Goal: Information Seeking & Learning: Check status

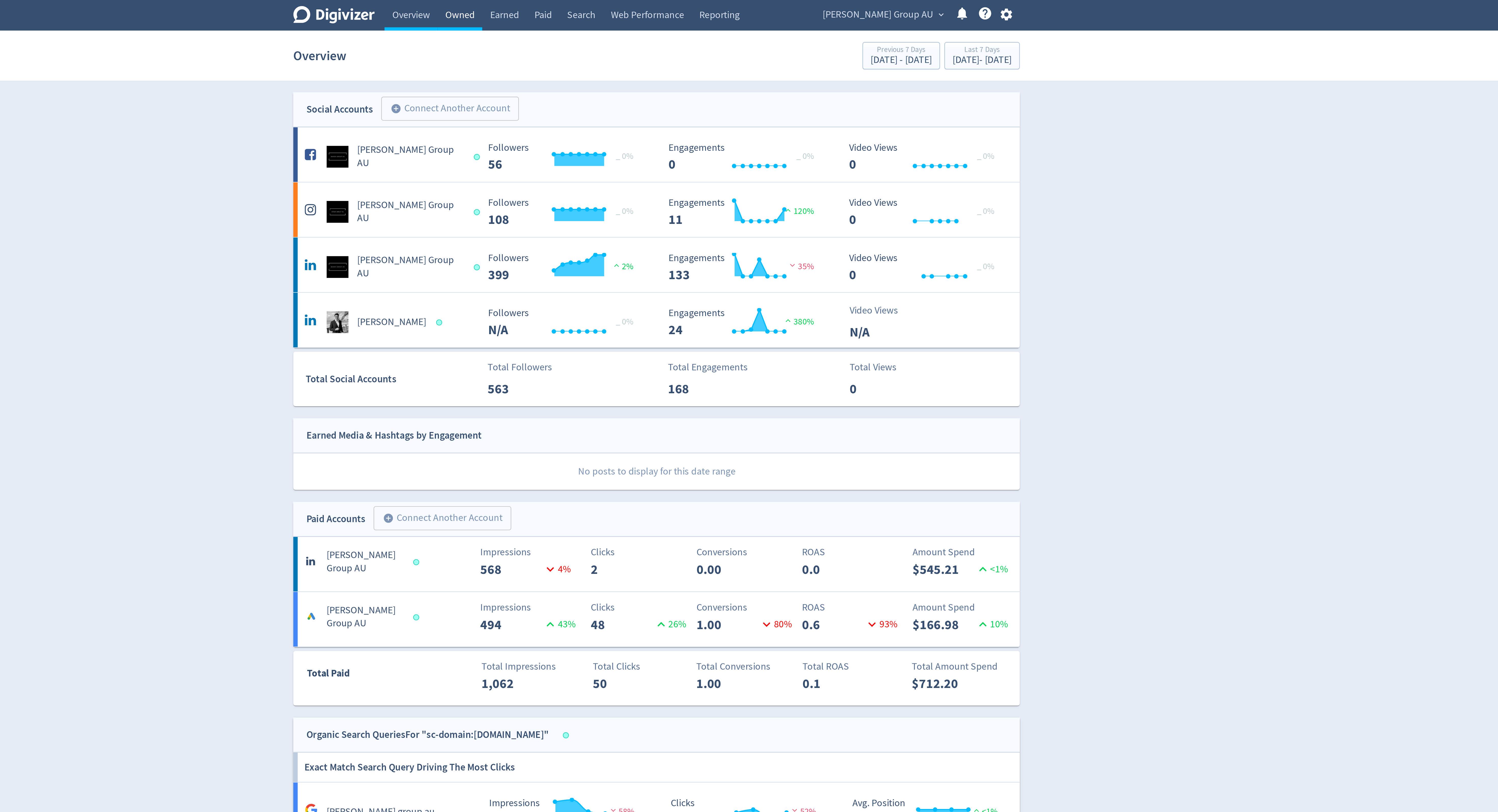
click at [663, 8] on link "Owned" at bounding box center [657, 7] width 21 height 14
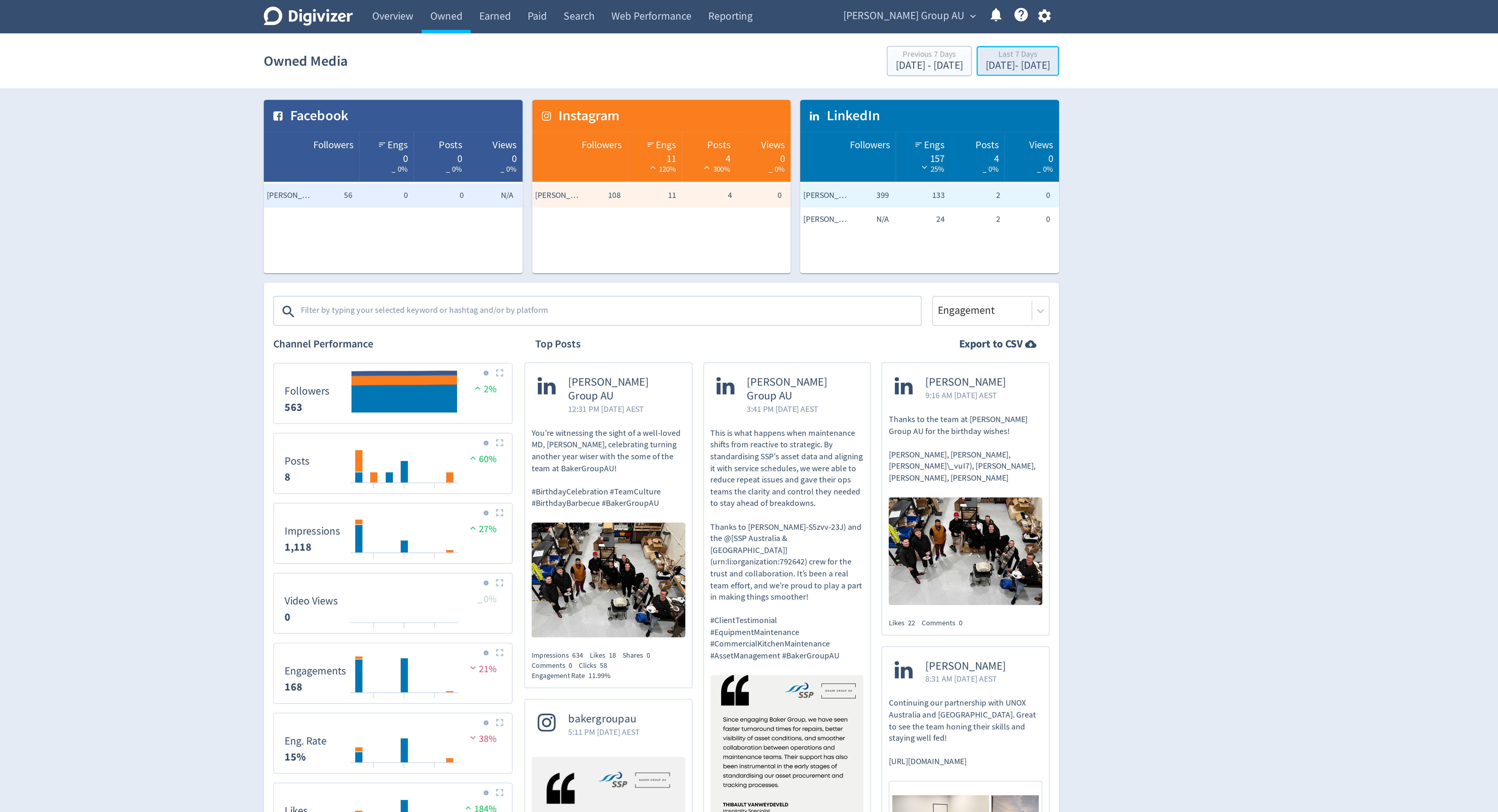
click at [891, 27] on div "[DATE] - [DATE]" at bounding box center [901, 28] width 27 height 5
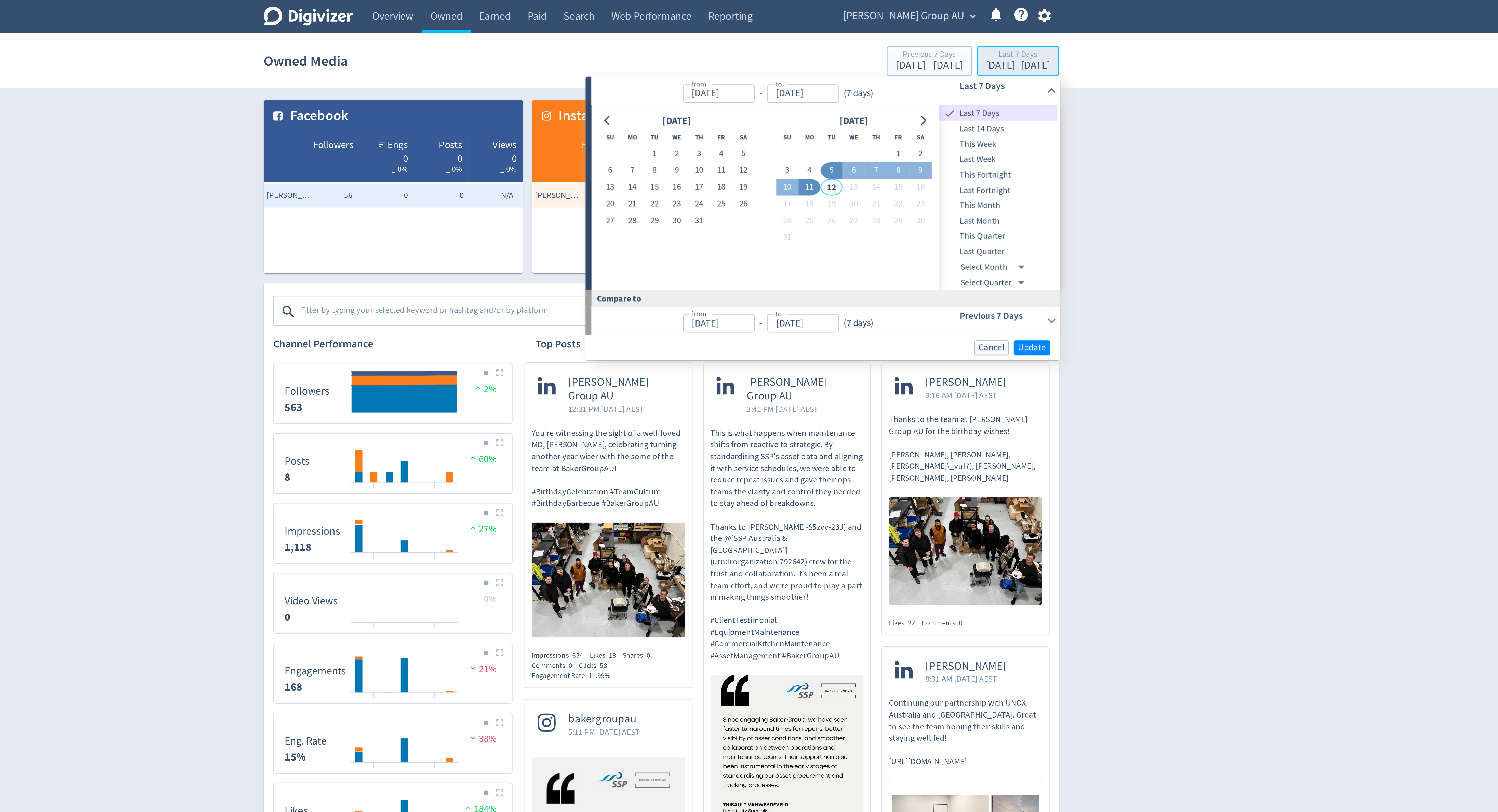
type input "[DATE]"
click at [889, 99] on span "This Quarter" at bounding box center [893, 100] width 50 height 5
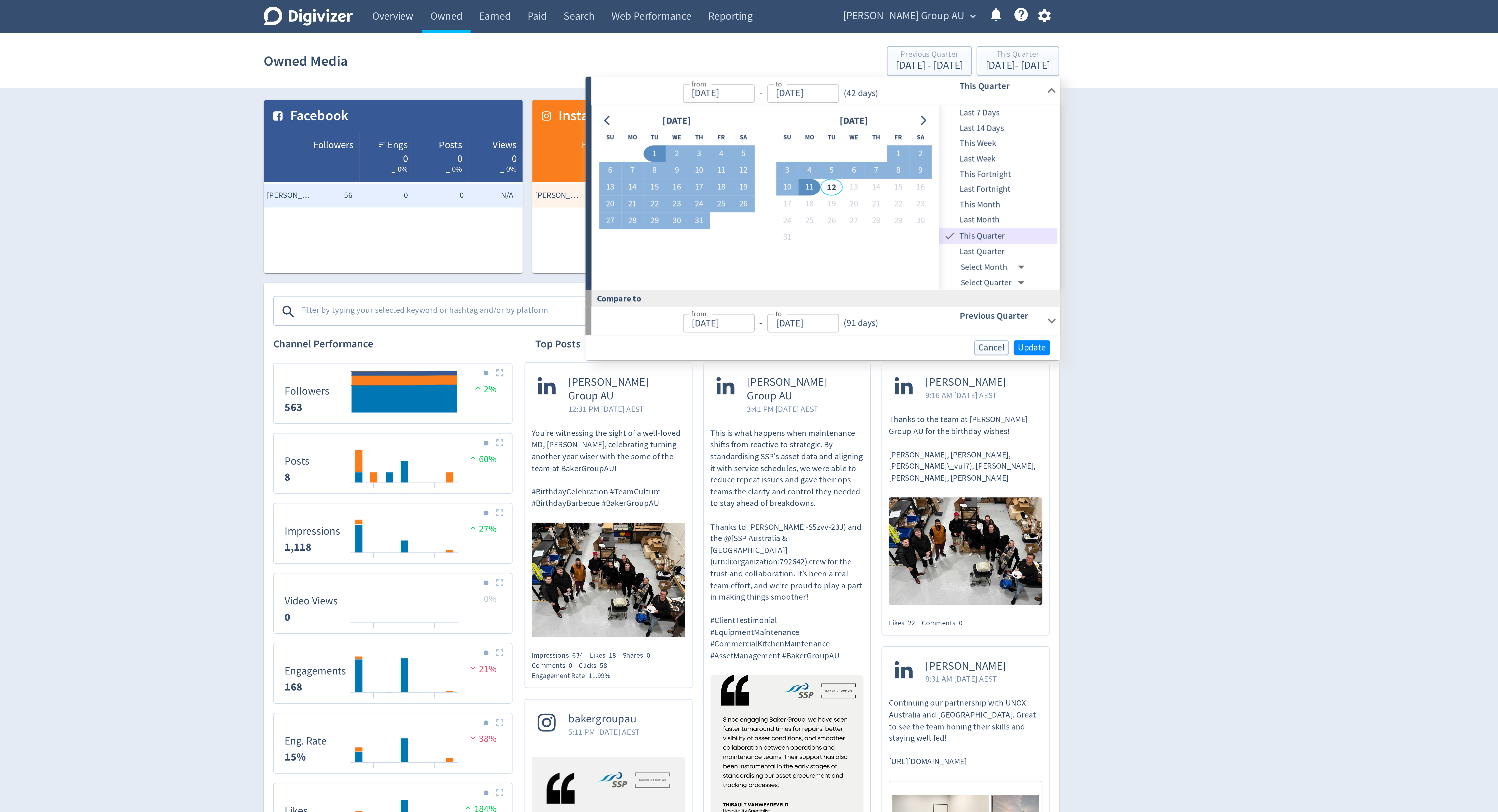
type input "[DATE]"
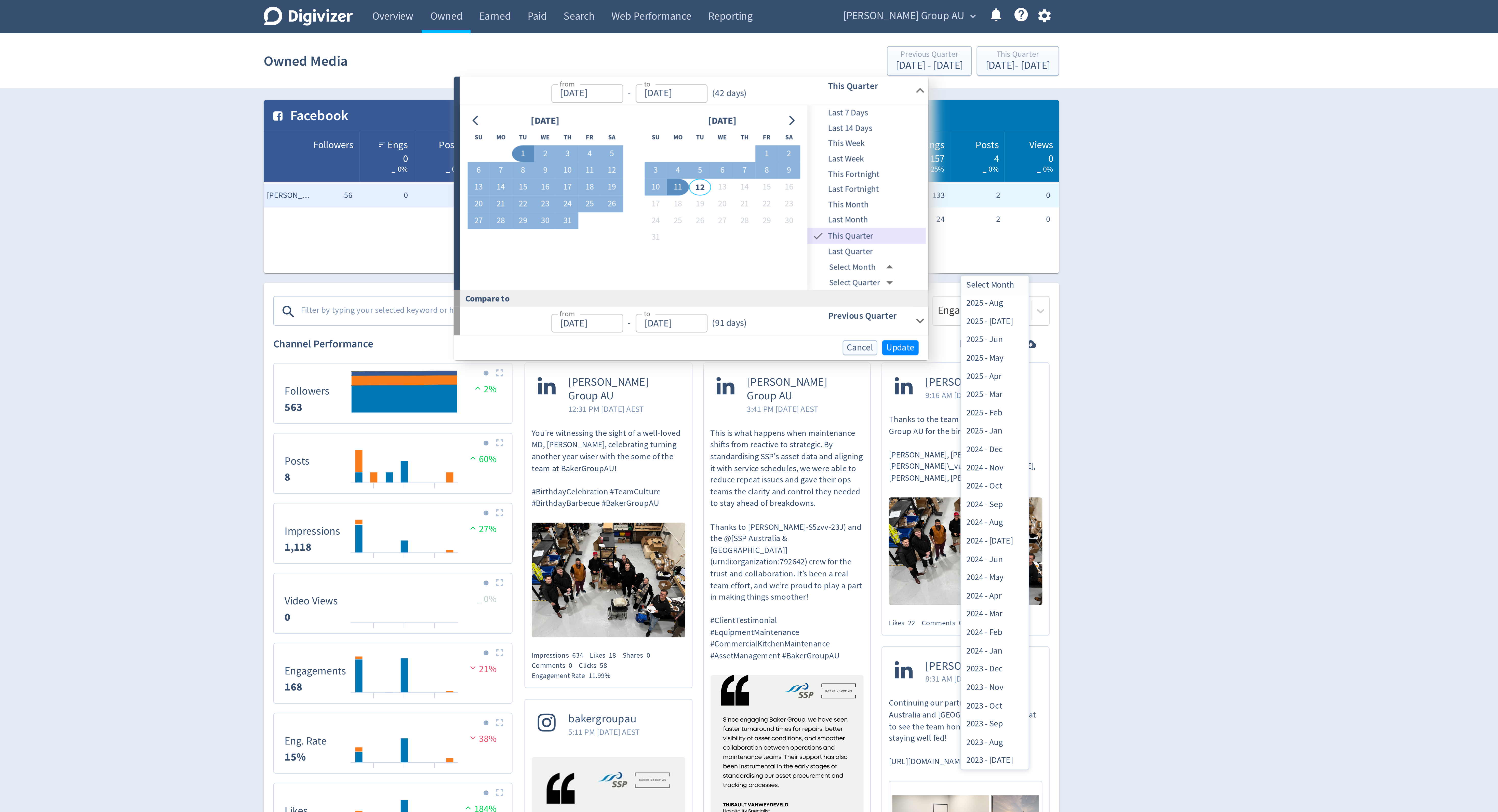
click at [425, 116] on body "Digivizer Logo [PERSON_NAME] Logo Overview Owned Earned Paid Search Web Perform…" at bounding box center [749, 398] width 1498 height 796
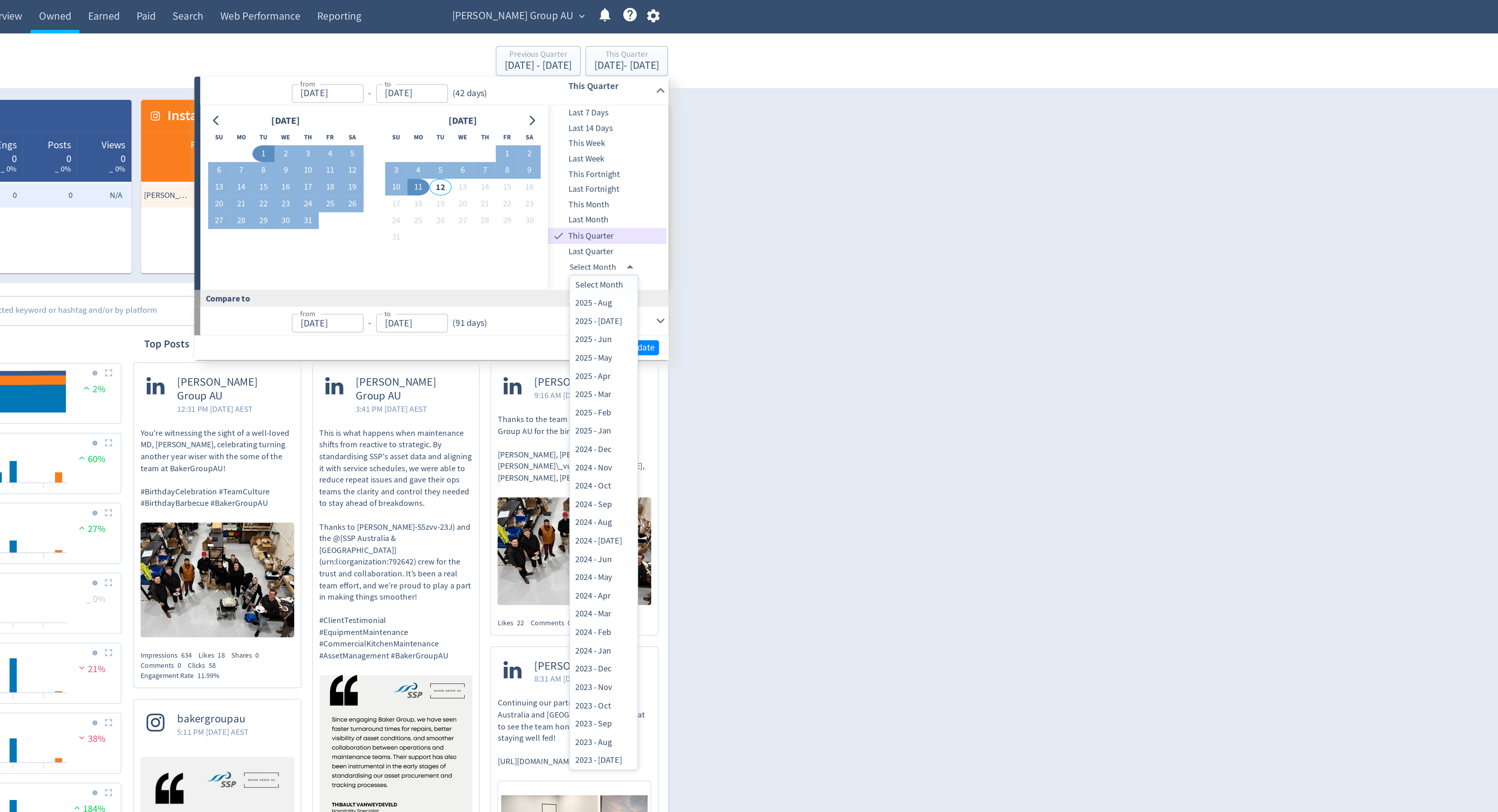
click at [925, 107] on div at bounding box center [749, 406] width 1498 height 812
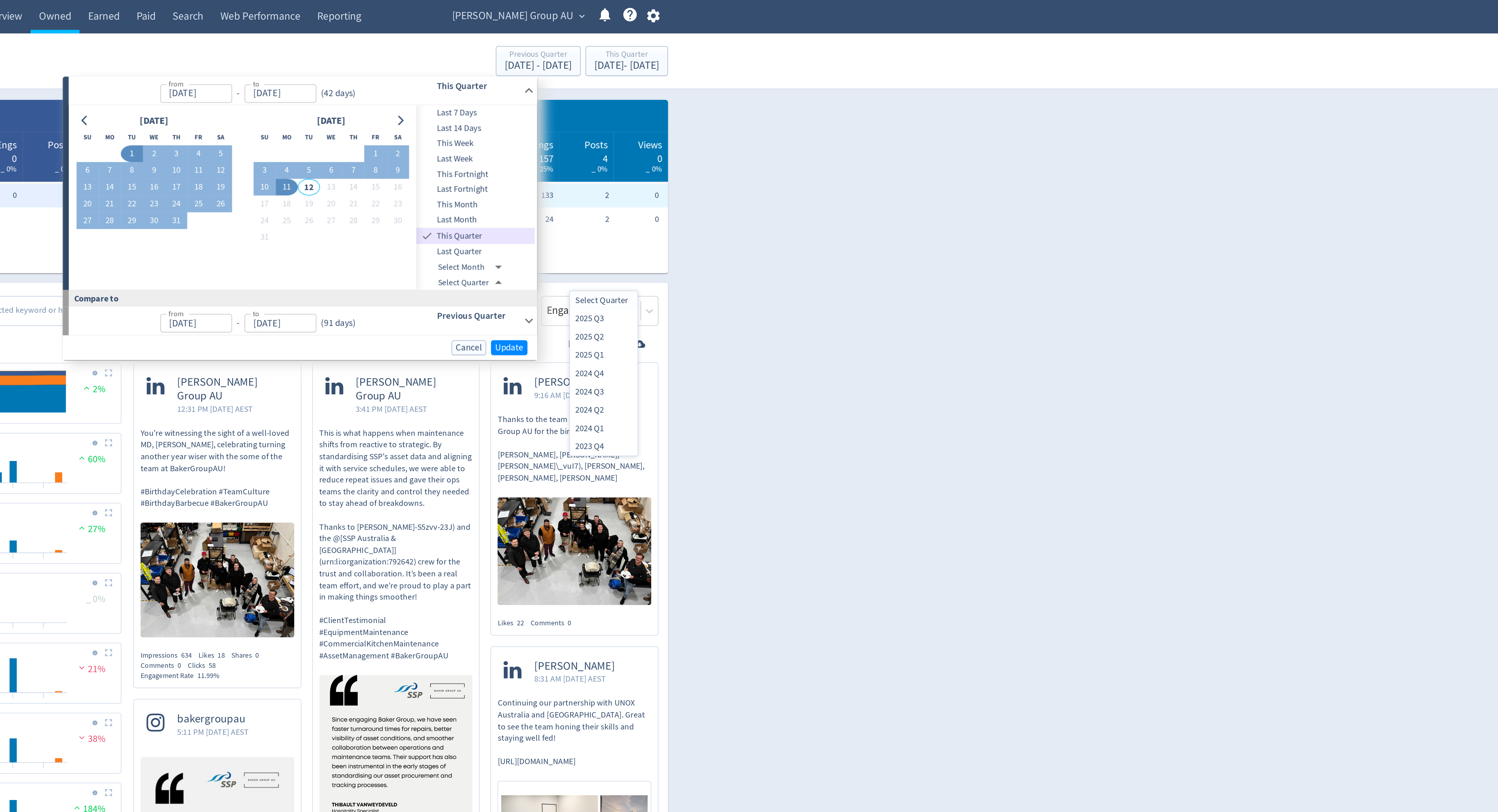
click at [267, 119] on body "Digivizer Logo [PERSON_NAME] Logo Overview Owned Earned Paid Search Web Perform…" at bounding box center [749, 398] width 1498 height 796
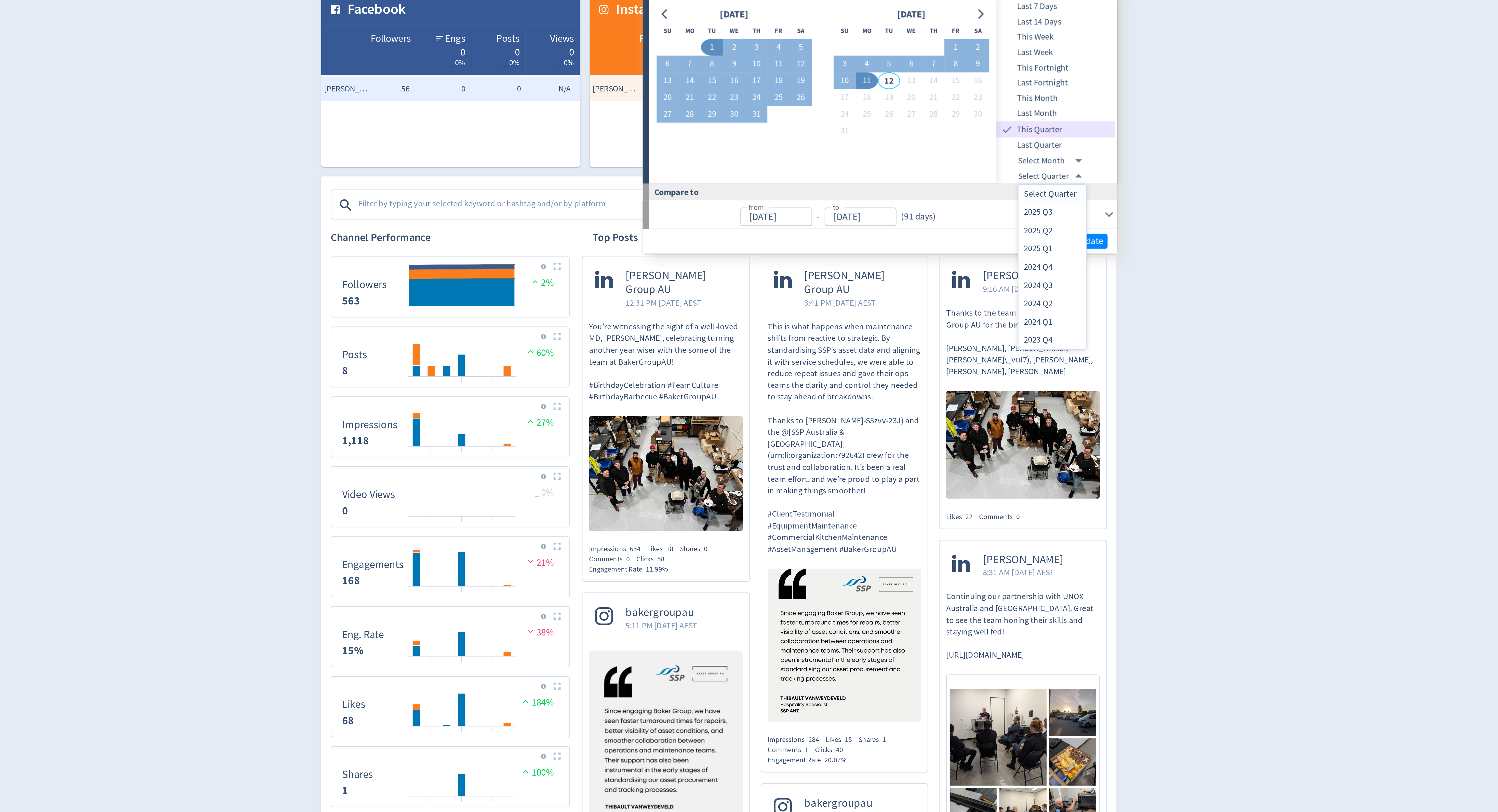
click at [940, 159] on div at bounding box center [749, 406] width 1498 height 812
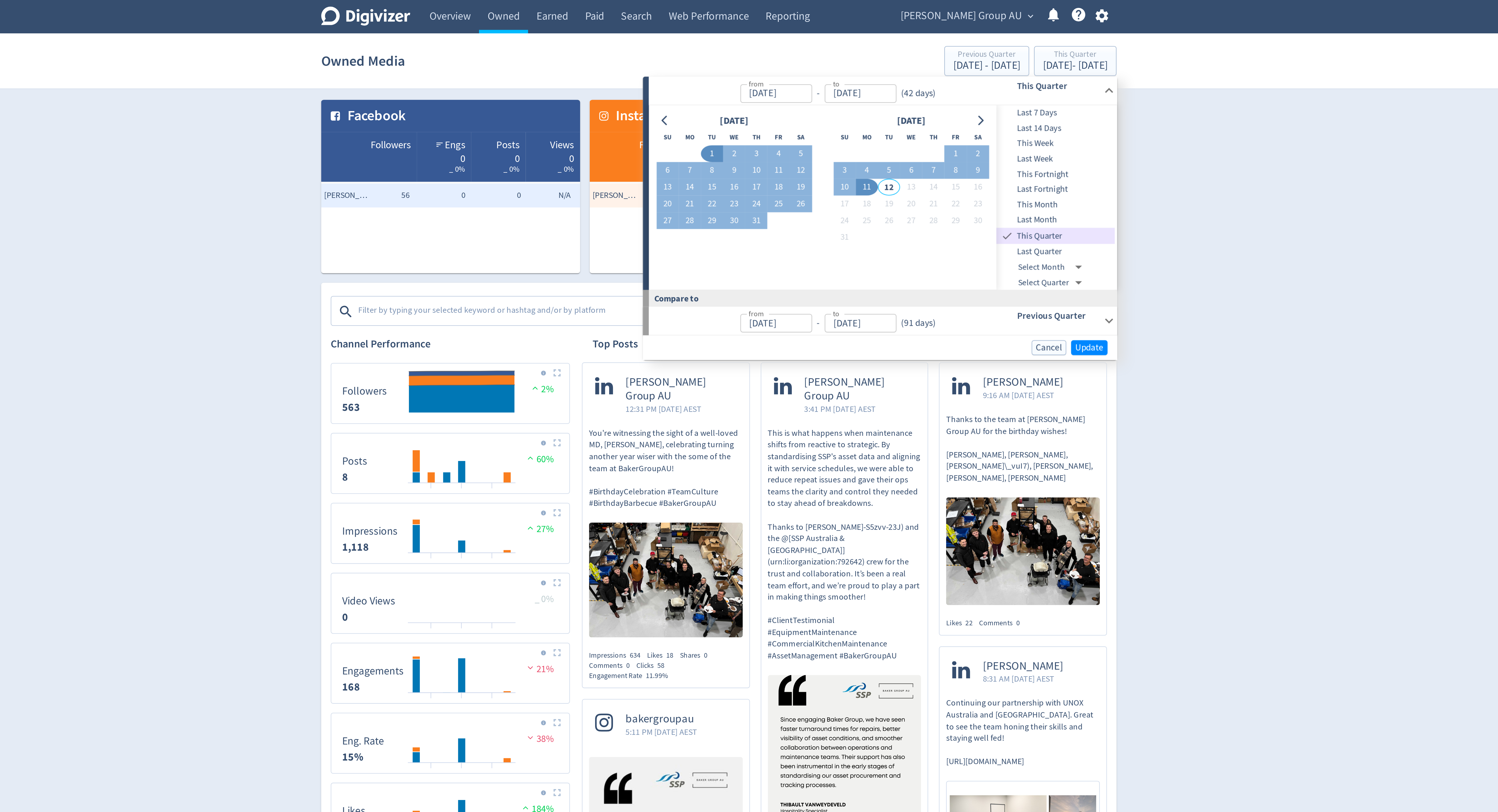
click at [780, 41] on input "[DATE]" at bounding box center [773, 39] width 30 height 8
type input "[DATE]"
click at [727, 49] on button "Go to previous month" at bounding box center [726, 51] width 7 height 7
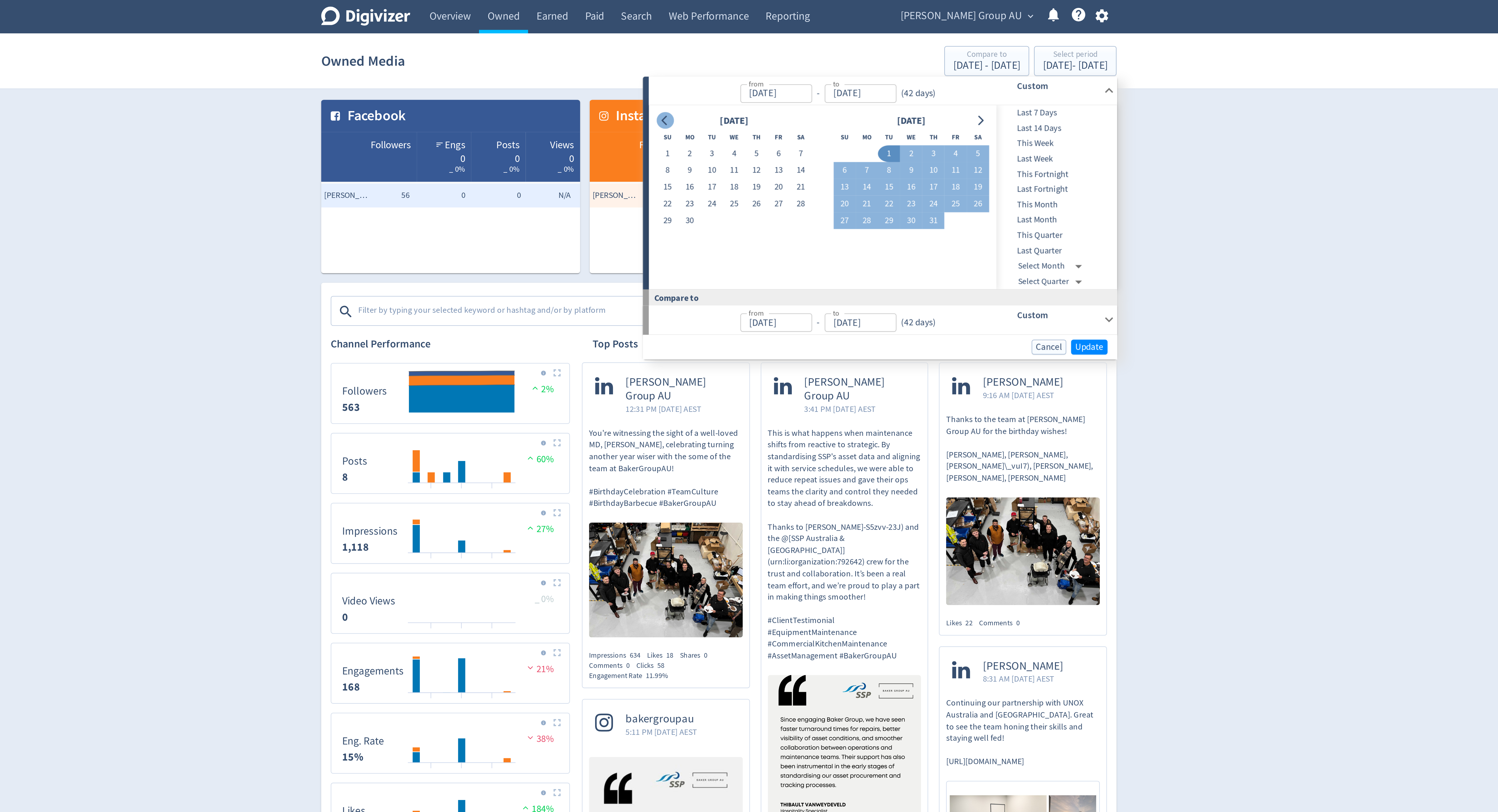
click at [727, 49] on button "Go to previous month" at bounding box center [726, 51] width 7 height 7
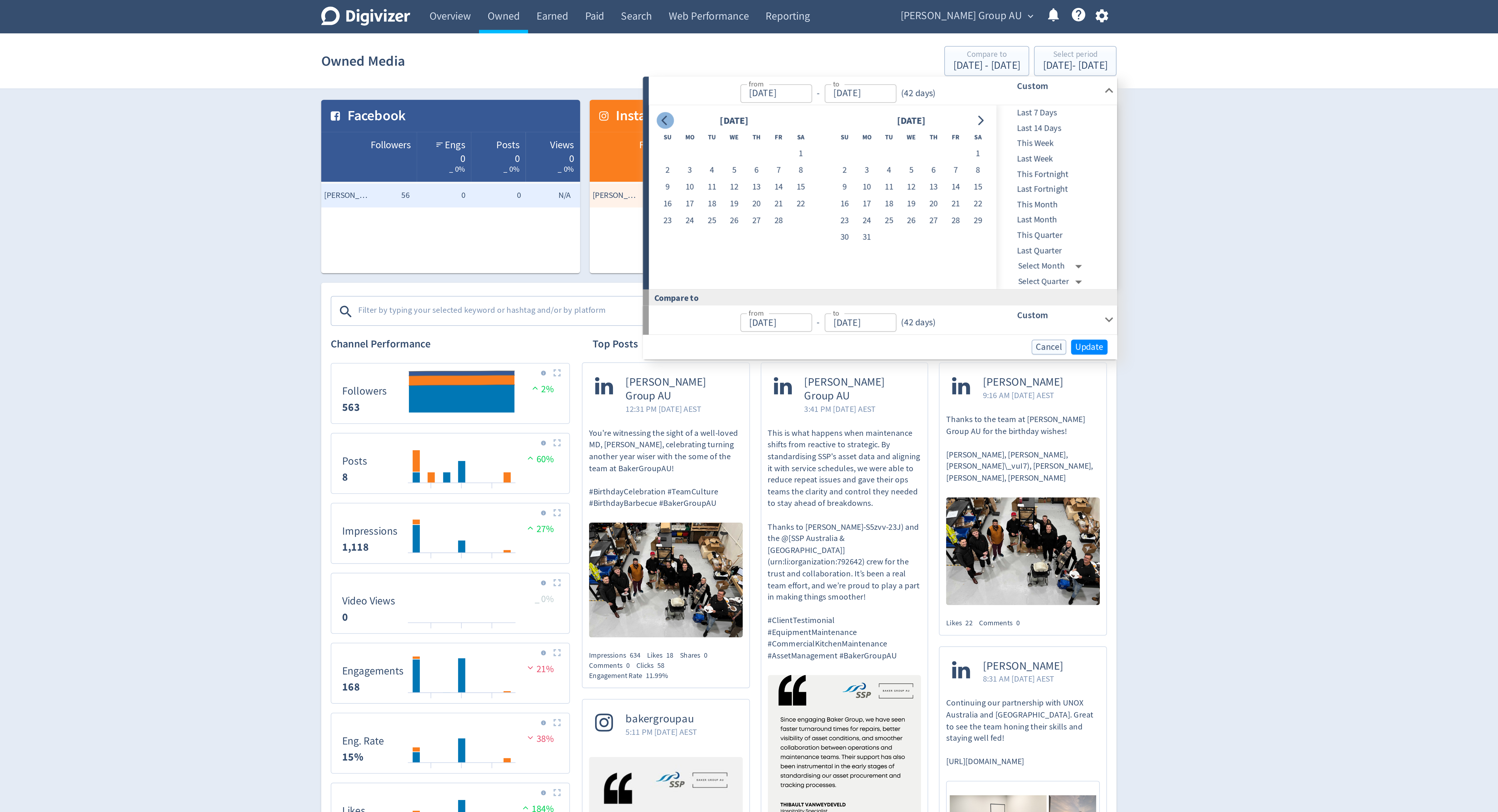
click at [727, 49] on button "Go to previous month" at bounding box center [726, 51] width 7 height 7
click at [745, 66] on button "1" at bounding box center [746, 66] width 10 height 7
type input "[DATE]"
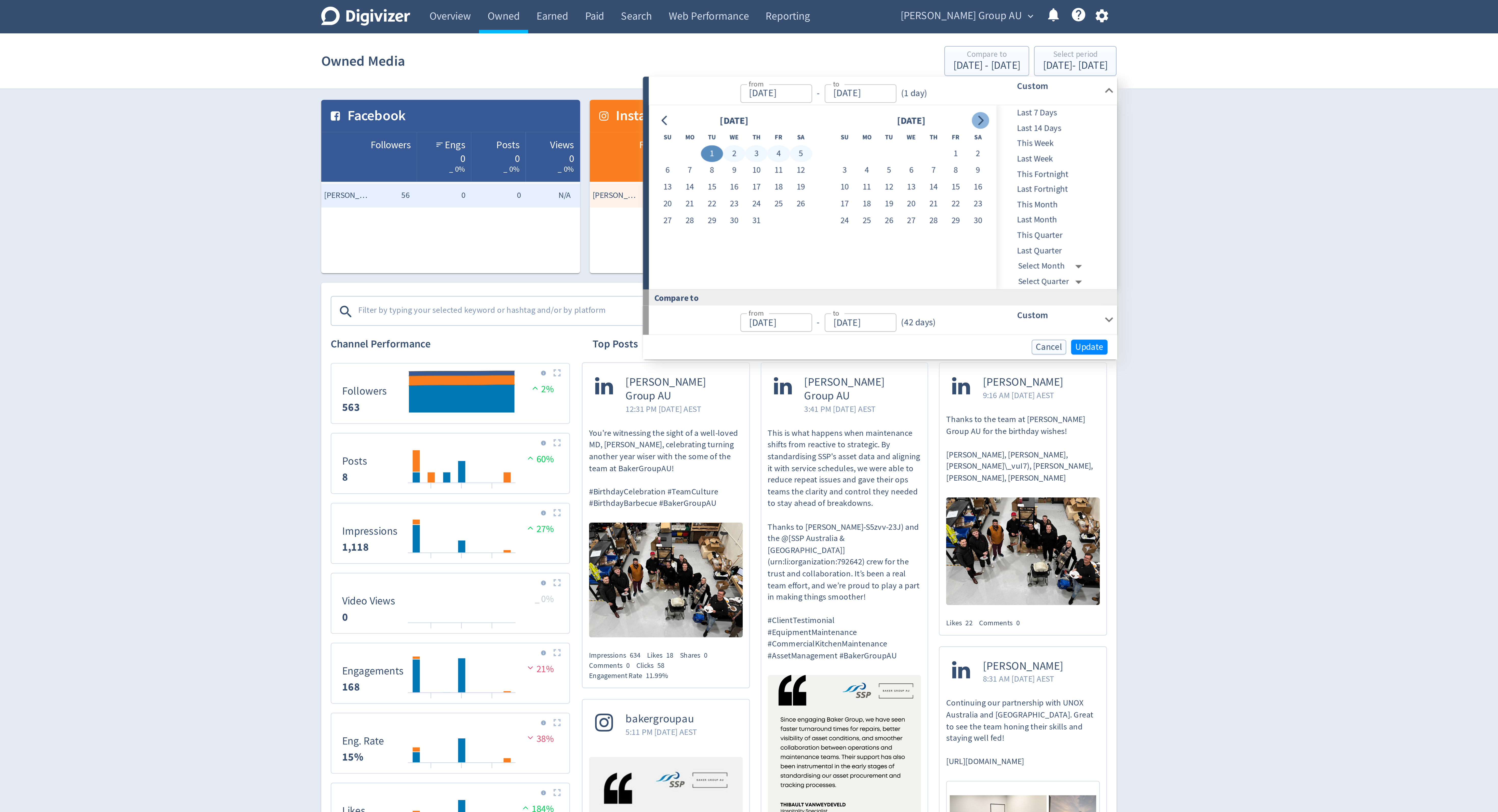
click at [859, 50] on icon "Go to next month" at bounding box center [860, 51] width 4 height 4
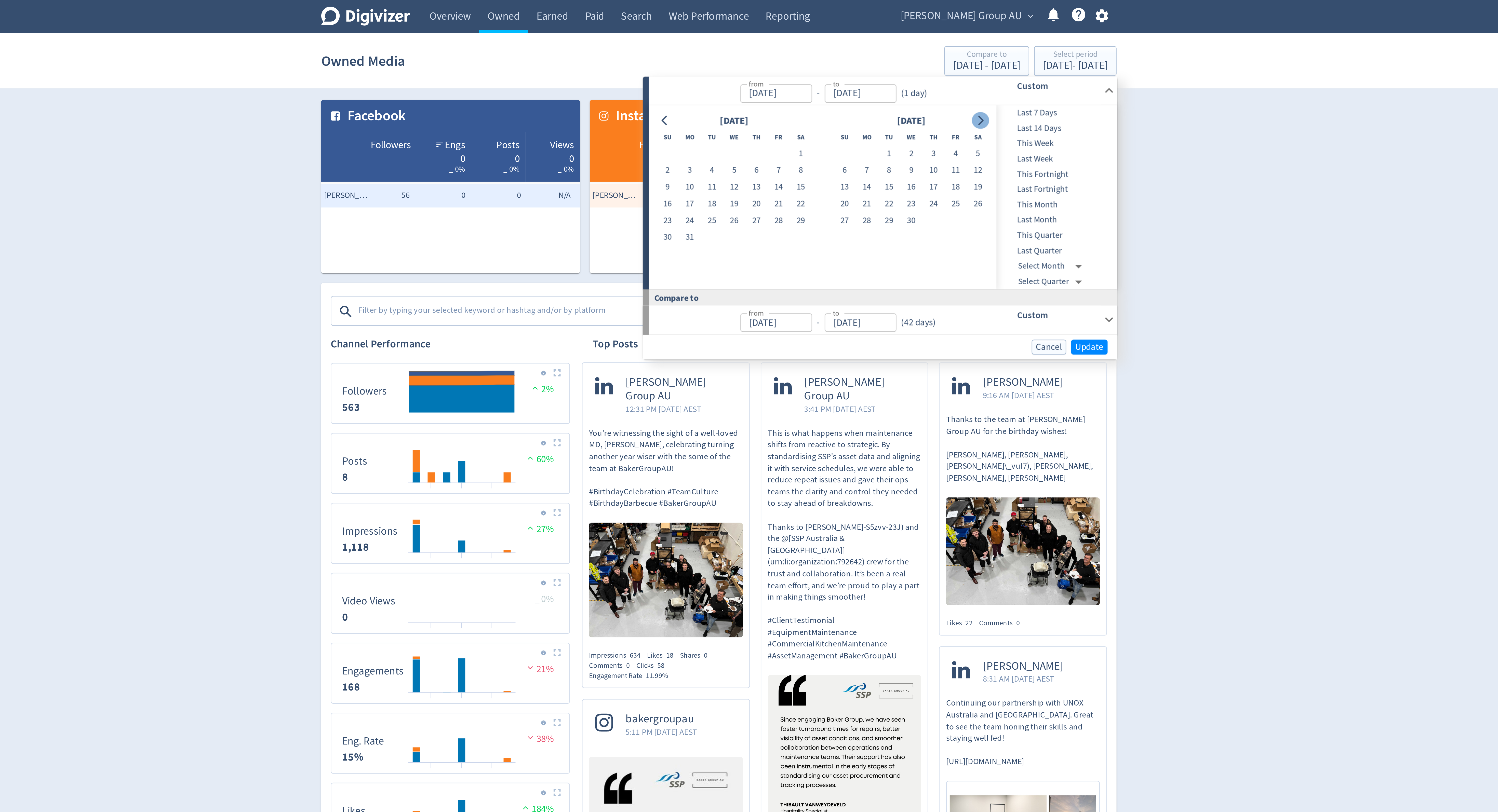
click at [859, 50] on icon "Go to next month" at bounding box center [860, 51] width 4 height 4
click at [763, 94] on button "31" at bounding box center [765, 94] width 10 height 7
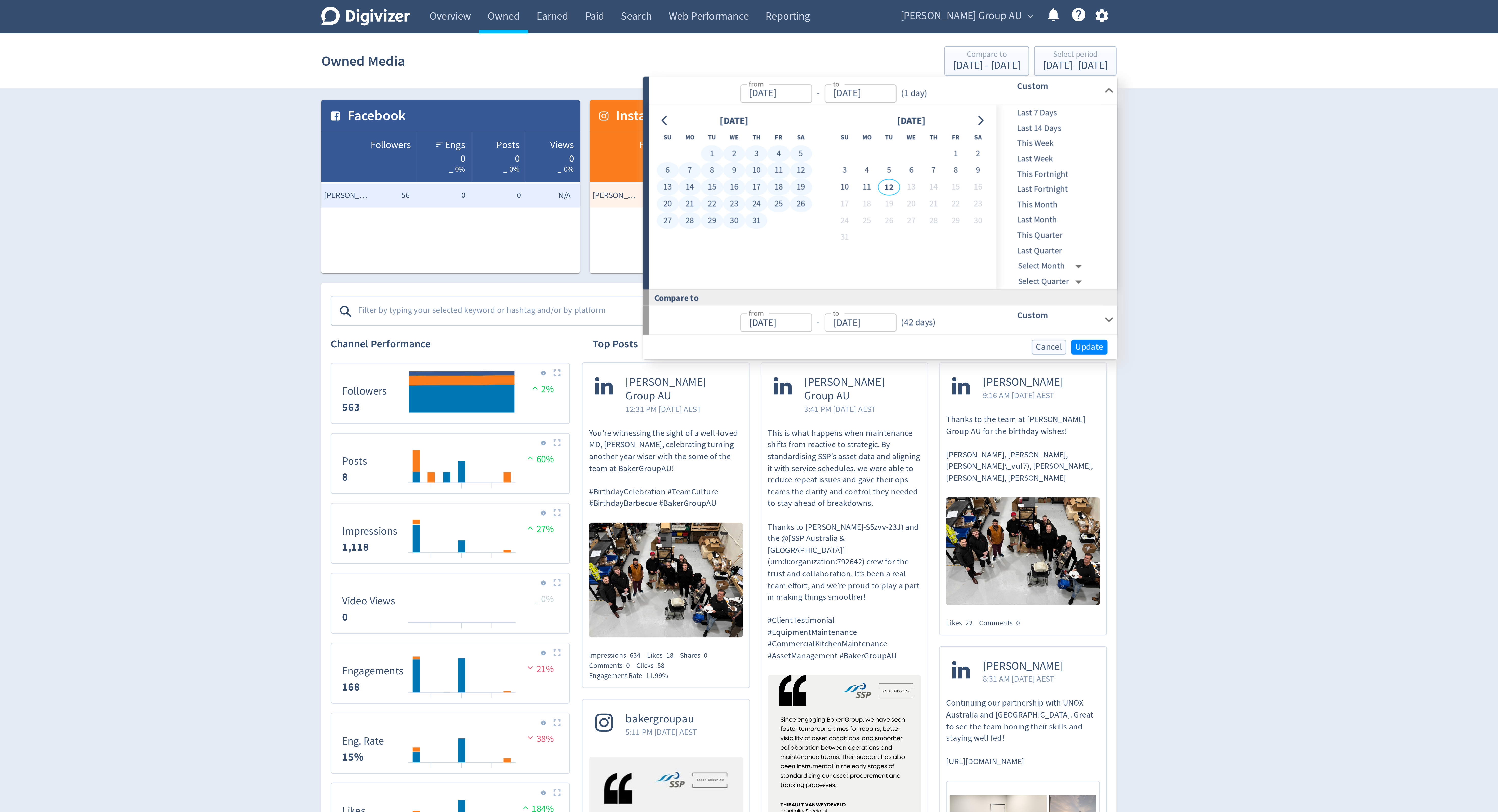
type input "[DATE]"
click at [901, 149] on span "Update" at bounding box center [907, 148] width 12 height 4
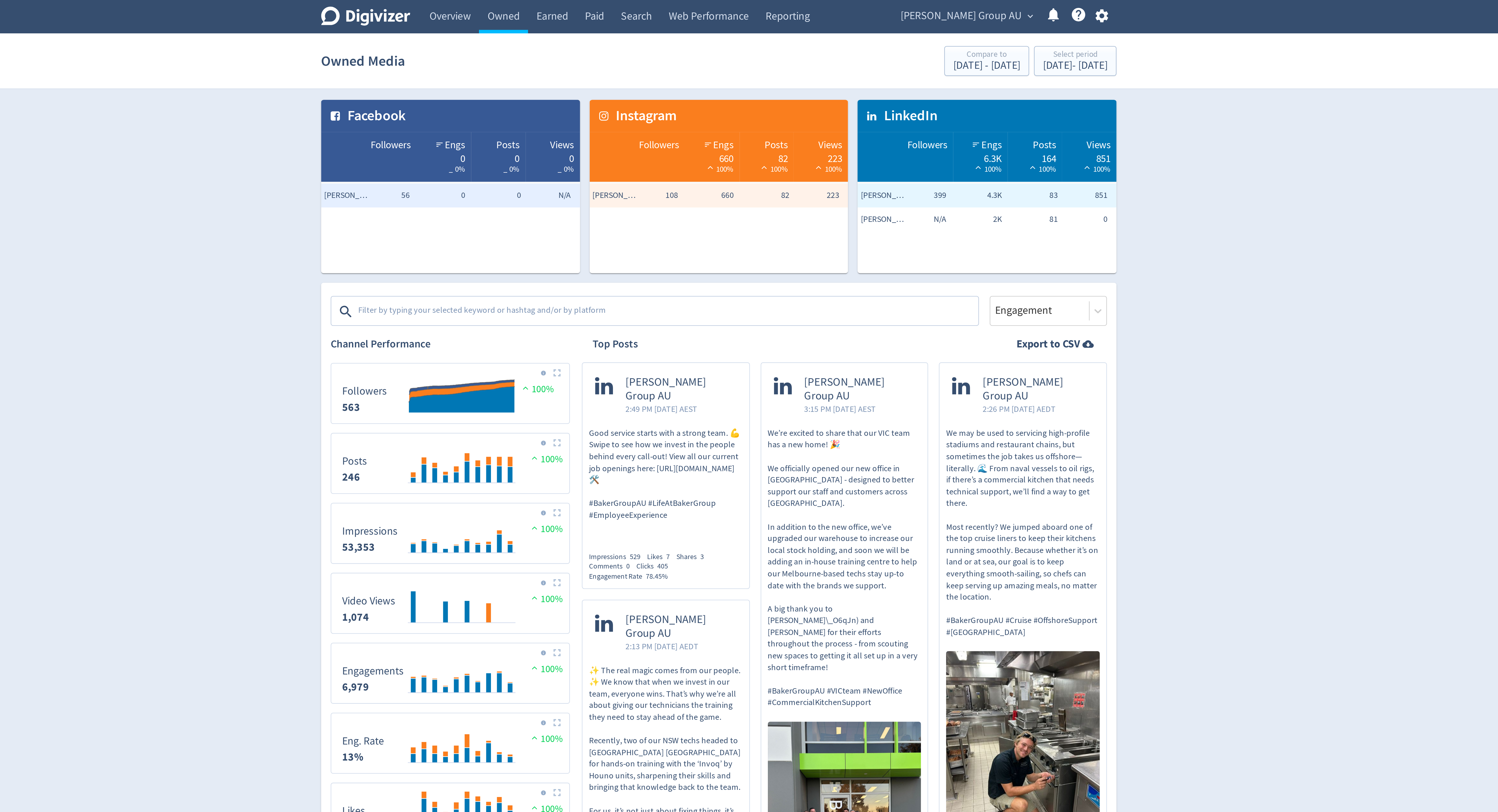
click at [685, 133] on textarea at bounding box center [727, 133] width 264 height 10
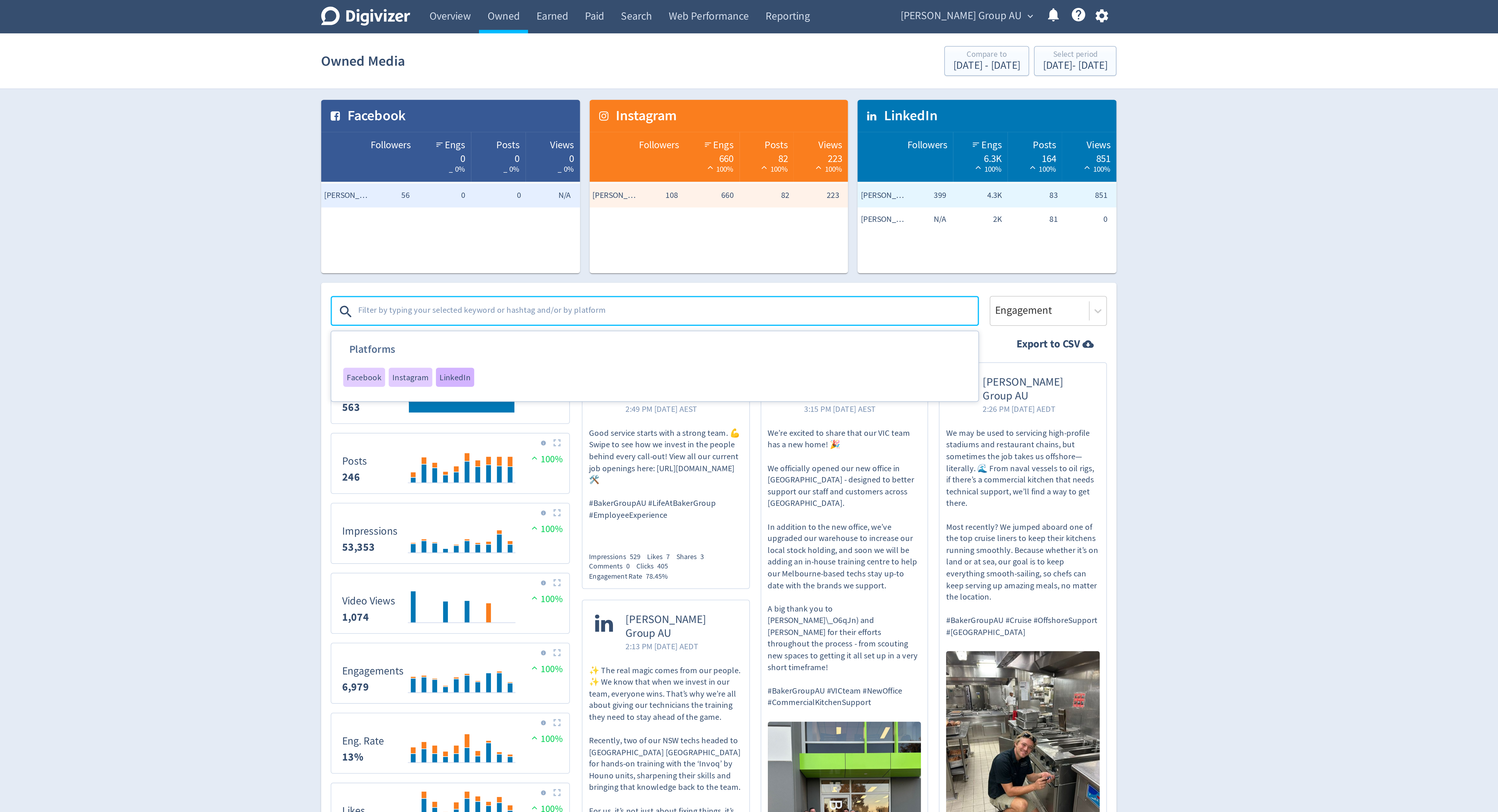
click at [631, 162] on span "LinkedIn" at bounding box center [636, 161] width 13 height 4
